Goal: Transaction & Acquisition: Purchase product/service

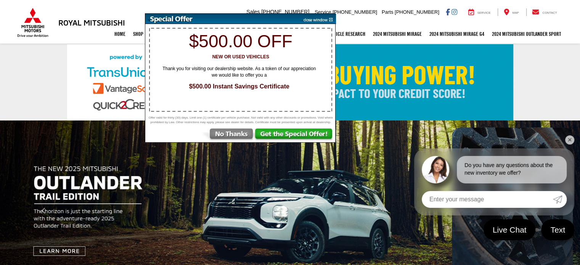
click at [287, 138] on img at bounding box center [294, 135] width 81 height 14
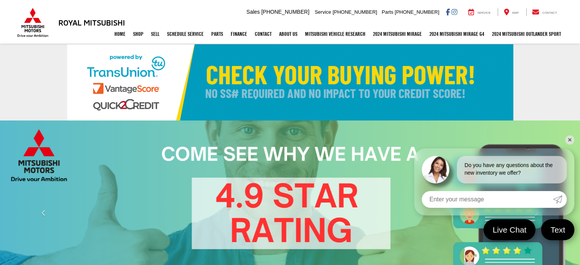
click at [570, 143] on link "✕" at bounding box center [569, 139] width 9 height 9
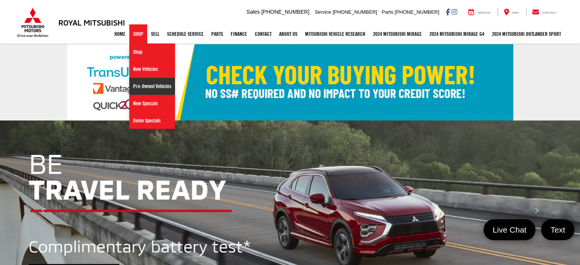
click at [147, 88] on link "Pre-Owned Vehicles" at bounding box center [152, 86] width 46 height 17
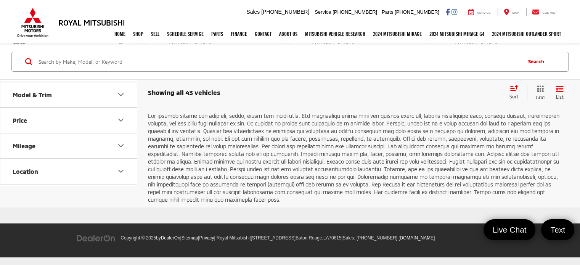
scroll to position [2970, 0]
drag, startPoint x: 582, startPoint y: 13, endPoint x: 578, endPoint y: 237, distance: 224.2
click at [460, 96] on link "2" at bounding box center [466, 90] width 12 height 14
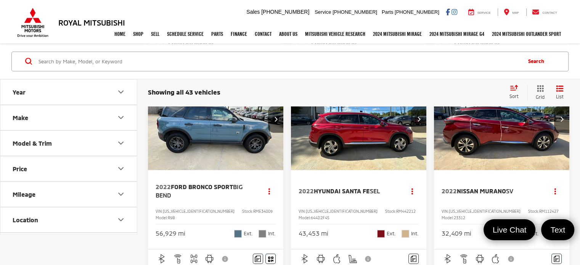
scroll to position [421, 0]
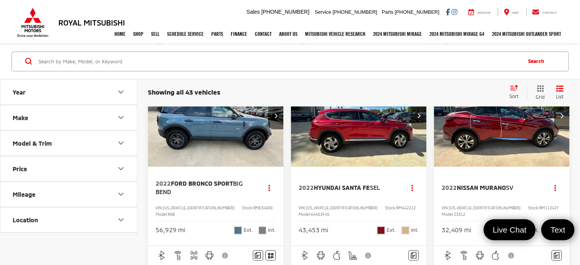
drag, startPoint x: 215, startPoint y: 148, endPoint x: 201, endPoint y: 156, distance: 15.5
click at [201, 156] on img "2022 Ford Bronco Sport Big Bend 0" at bounding box center [216, 116] width 136 height 103
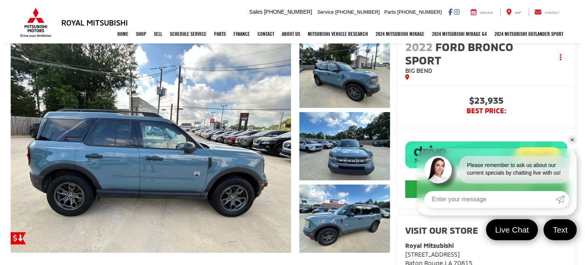
scroll to position [77, 0]
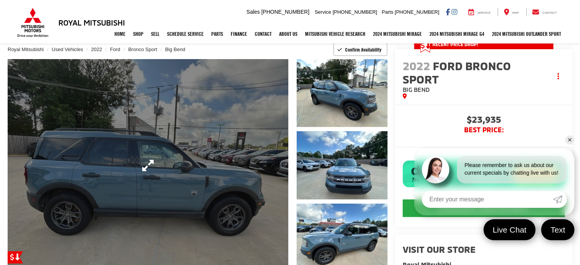
click at [234, 173] on link "Expand Photo 0" at bounding box center [148, 165] width 281 height 213
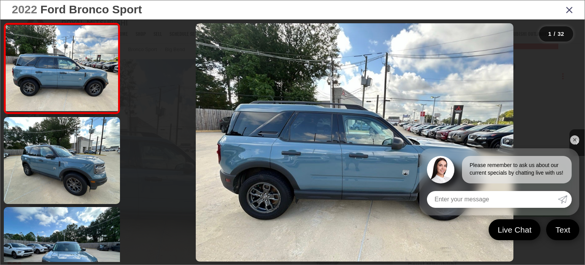
click at [575, 139] on link "✕" at bounding box center [575, 139] width 9 height 9
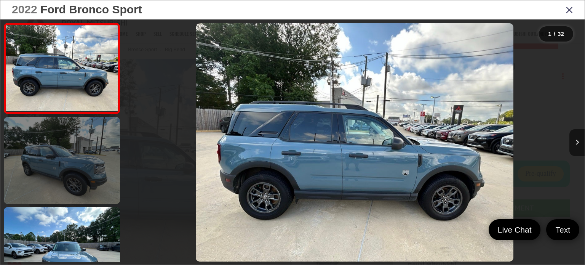
click at [72, 181] on link at bounding box center [62, 160] width 116 height 87
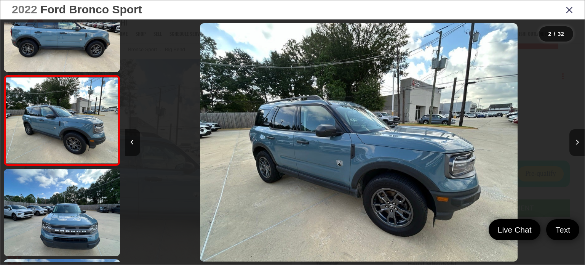
scroll to position [0, 460]
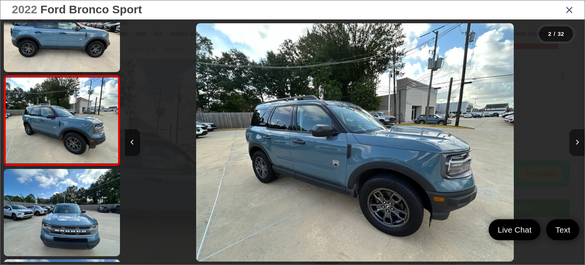
click at [579, 144] on button "Next image" at bounding box center [577, 142] width 15 height 27
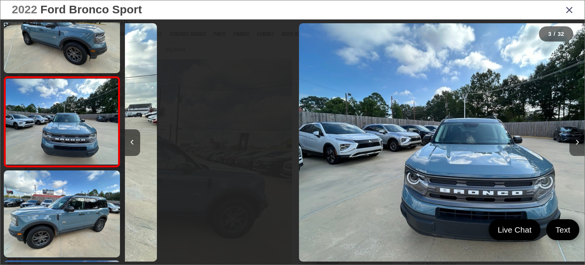
scroll to position [128, 0]
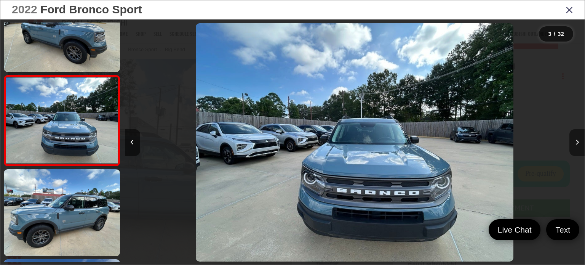
click at [579, 143] on button "Next image" at bounding box center [577, 142] width 15 height 27
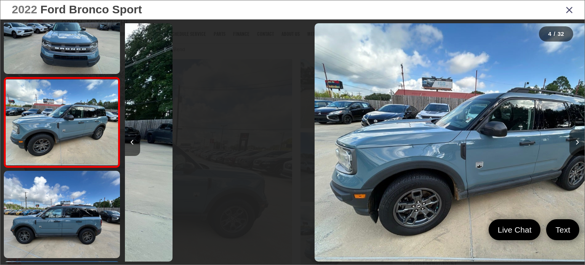
scroll to position [218, 0]
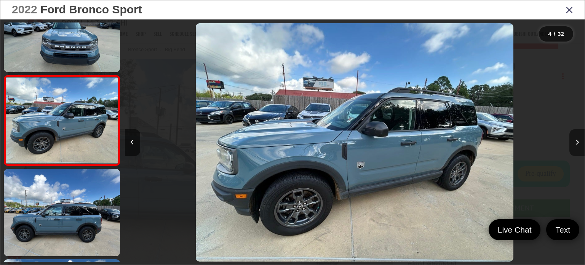
click at [579, 143] on button "Next image" at bounding box center [577, 142] width 15 height 27
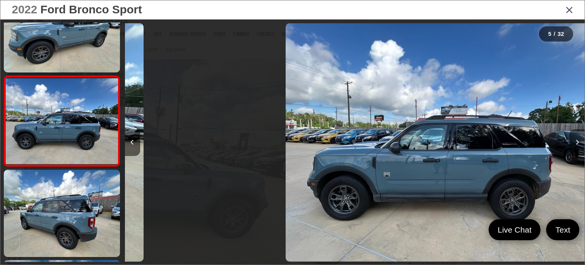
scroll to position [309, 0]
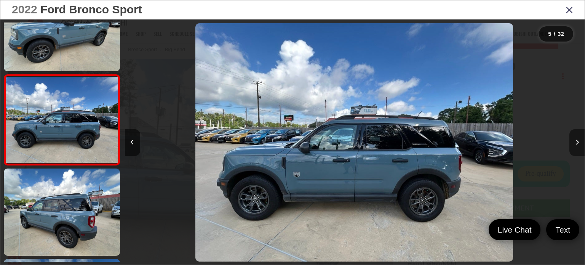
click at [579, 143] on button "Next image" at bounding box center [577, 142] width 15 height 27
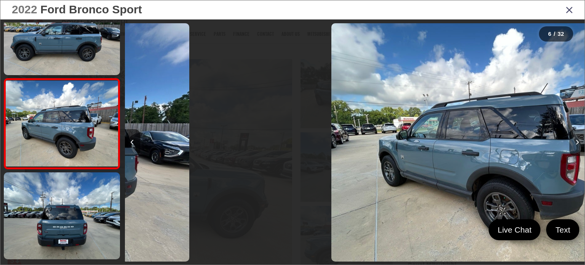
scroll to position [399, 0]
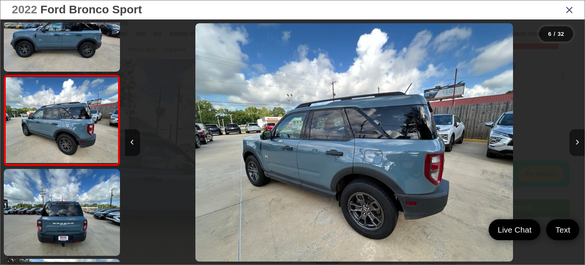
click at [579, 143] on button "Next image" at bounding box center [577, 142] width 15 height 27
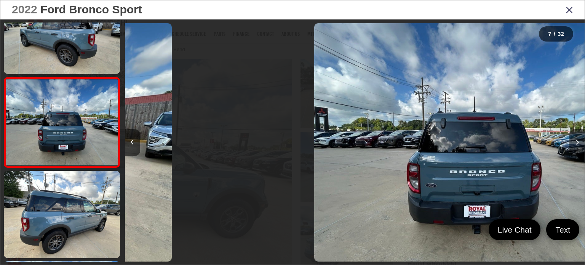
scroll to position [489, 0]
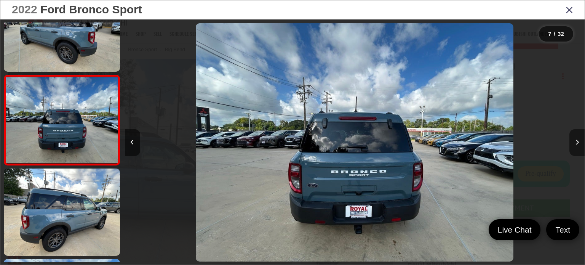
click at [579, 143] on button "Next image" at bounding box center [577, 142] width 15 height 27
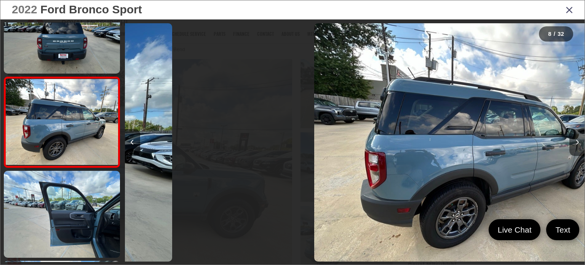
scroll to position [579, 0]
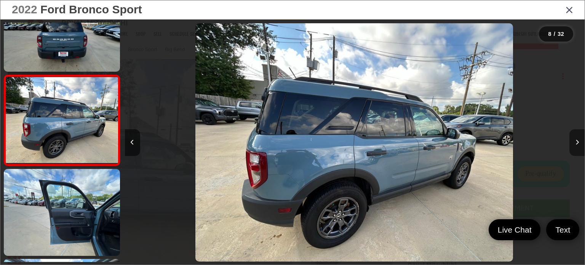
click at [579, 143] on button "Next image" at bounding box center [577, 142] width 15 height 27
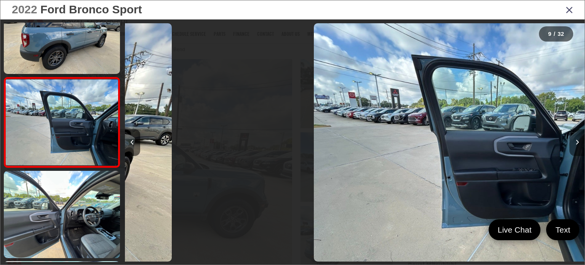
scroll to position [669, 0]
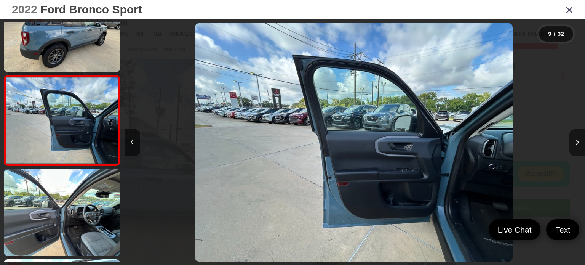
click at [579, 143] on button "Next image" at bounding box center [577, 142] width 15 height 27
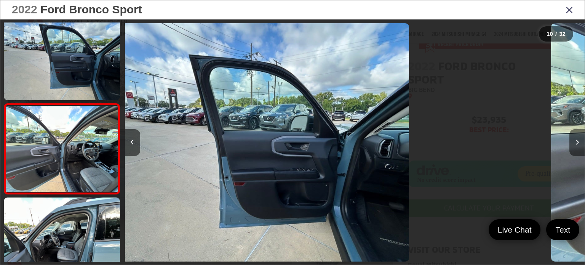
scroll to position [0, 0]
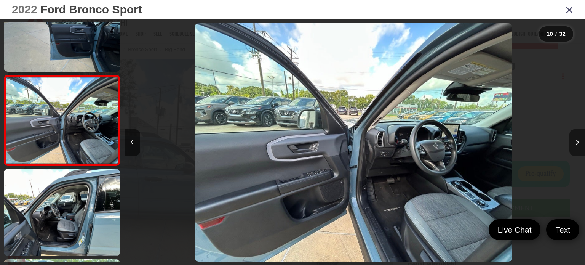
click at [579, 143] on button "Next image" at bounding box center [577, 142] width 15 height 27
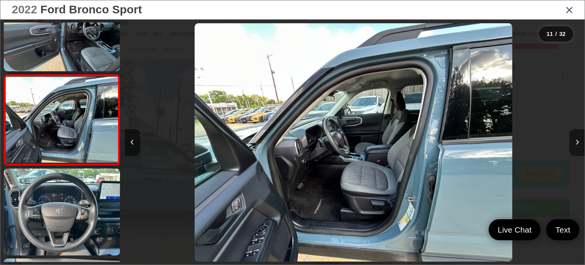
click at [579, 143] on button "Next image" at bounding box center [577, 142] width 15 height 27
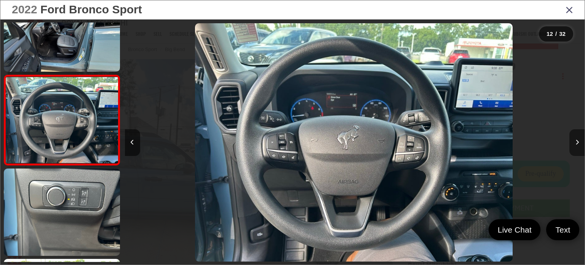
click at [579, 143] on button "Next image" at bounding box center [577, 142] width 15 height 27
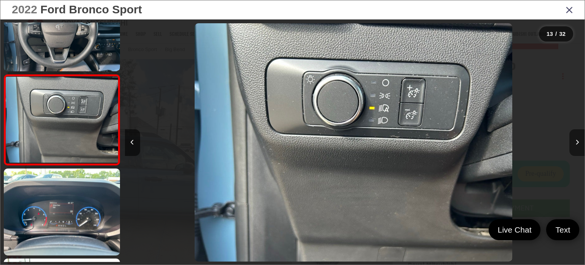
click at [579, 143] on button "Next image" at bounding box center [577, 142] width 15 height 27
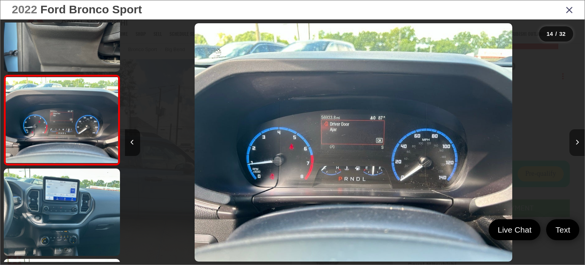
click at [579, 143] on button "Next image" at bounding box center [577, 142] width 15 height 27
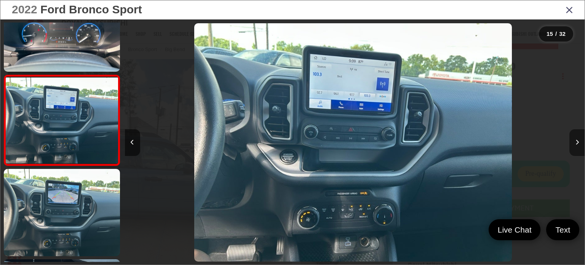
click at [579, 143] on button "Next image" at bounding box center [577, 142] width 15 height 27
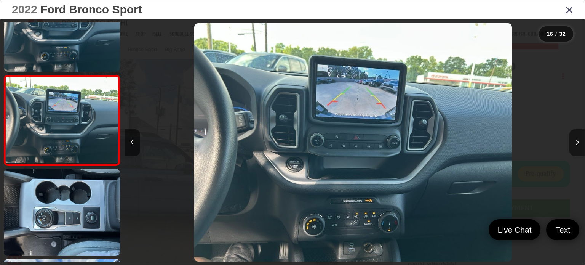
click at [579, 143] on button "Next image" at bounding box center [577, 142] width 15 height 27
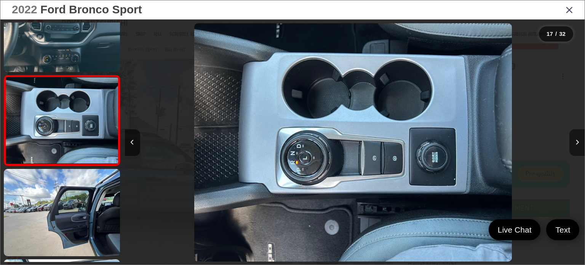
click at [579, 143] on button "Next image" at bounding box center [577, 142] width 15 height 27
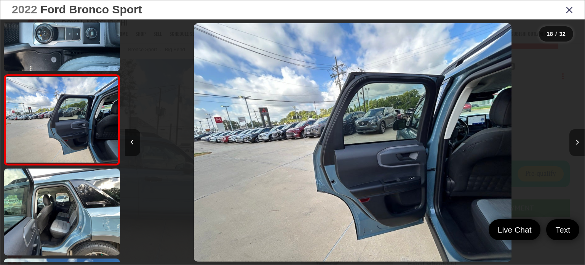
click at [579, 143] on button "Next image" at bounding box center [577, 142] width 15 height 27
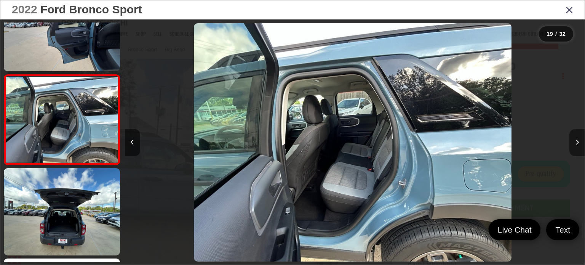
click at [579, 143] on button "Next image" at bounding box center [577, 142] width 15 height 27
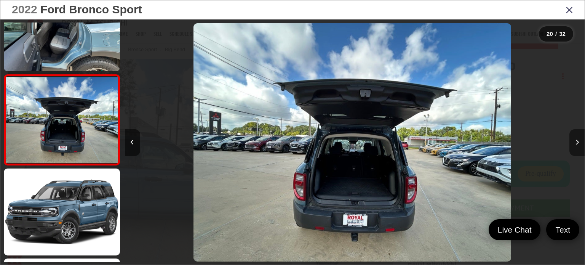
click at [579, 143] on button "Next image" at bounding box center [577, 142] width 15 height 27
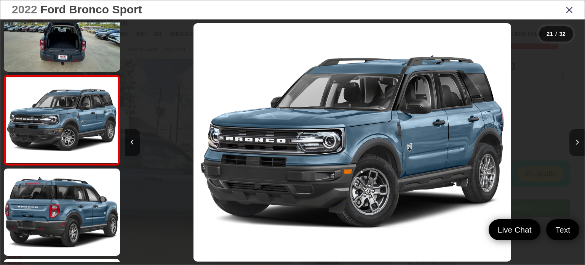
click at [579, 143] on button "Next image" at bounding box center [577, 142] width 15 height 27
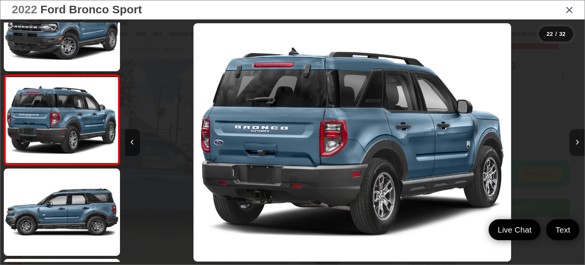
click at [579, 143] on button "Next image" at bounding box center [577, 142] width 15 height 27
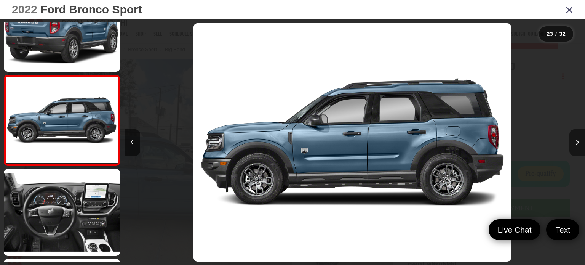
click at [579, 143] on button "Next image" at bounding box center [577, 142] width 15 height 27
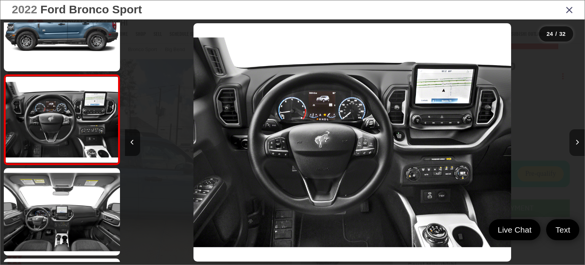
click at [577, 143] on icon "Next image" at bounding box center [577, 142] width 3 height 5
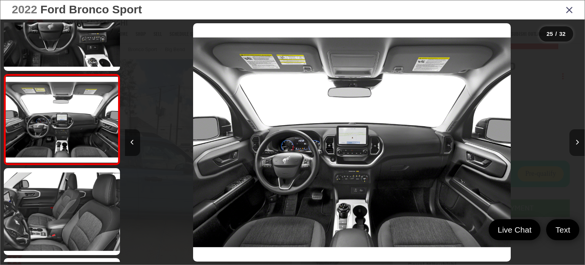
click at [577, 143] on icon "Next image" at bounding box center [577, 142] width 3 height 5
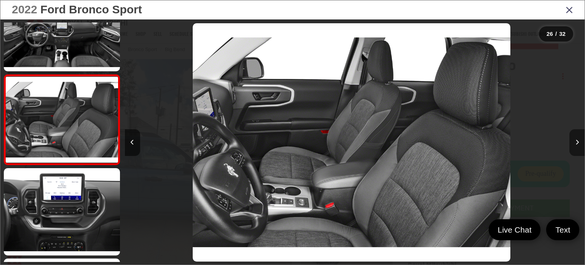
click at [577, 143] on icon "Next image" at bounding box center [577, 142] width 3 height 5
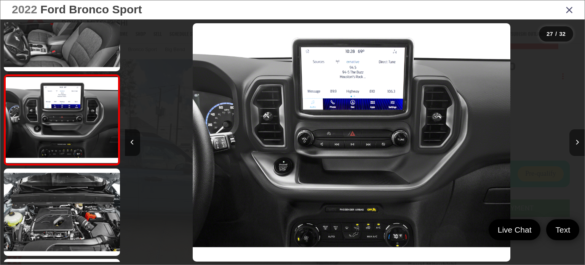
click at [577, 143] on icon "Next image" at bounding box center [577, 142] width 3 height 5
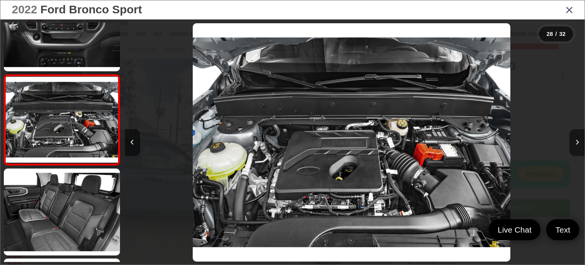
click at [579, 144] on button "Next image" at bounding box center [577, 142] width 15 height 27
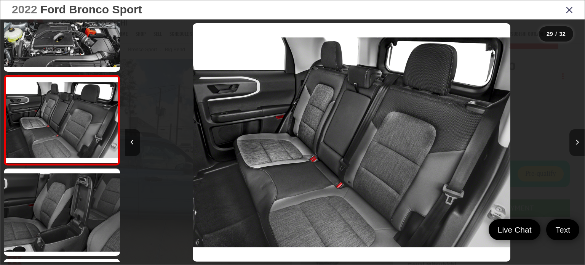
click at [579, 144] on button "Next image" at bounding box center [577, 142] width 15 height 27
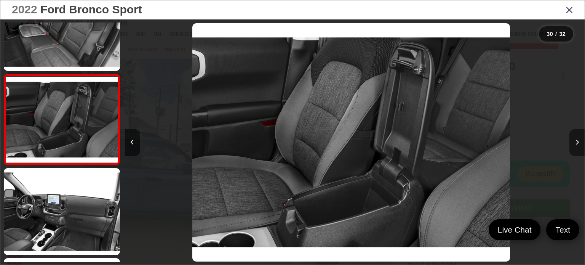
click at [579, 144] on button "Next image" at bounding box center [577, 142] width 15 height 27
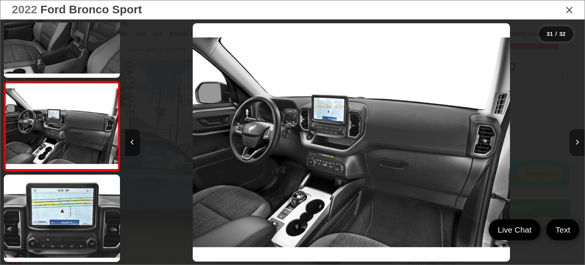
click at [579, 144] on button "Next image" at bounding box center [577, 142] width 15 height 27
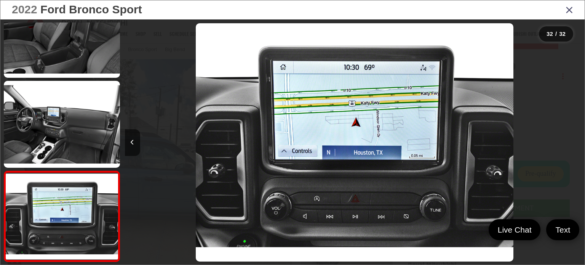
click at [569, 10] on icon "Close gallery" at bounding box center [570, 10] width 8 height 10
